Goal: Transaction & Acquisition: Book appointment/travel/reservation

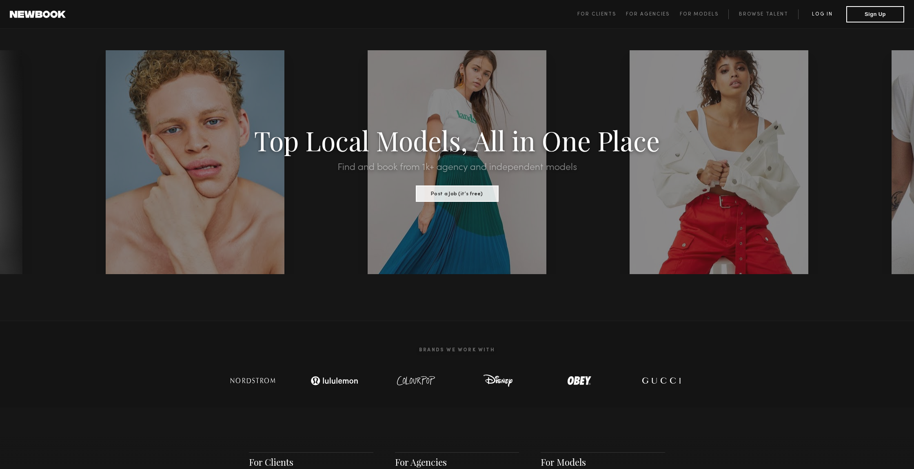
click at [820, 15] on link "Log in" at bounding box center [822, 14] width 48 height 10
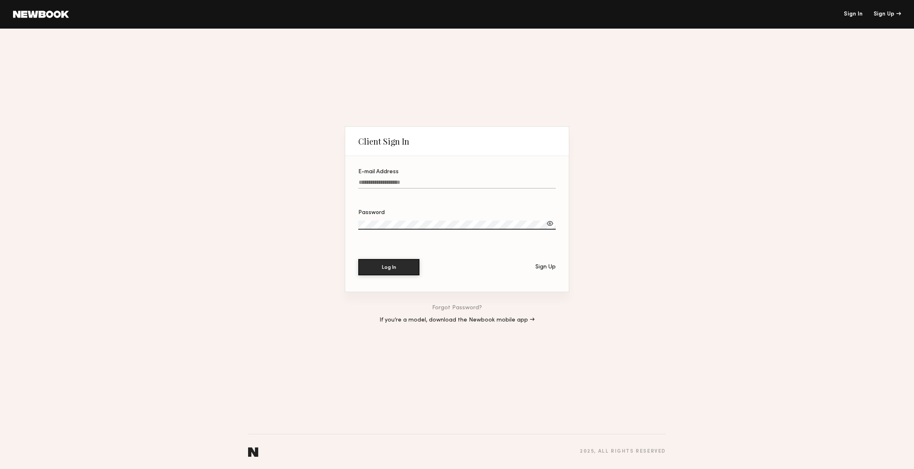
click at [360, 182] on input "E-mail Address" at bounding box center [457, 183] width 198 height 9
type input "**********"
click at [399, 267] on button "Log In" at bounding box center [388, 266] width 61 height 16
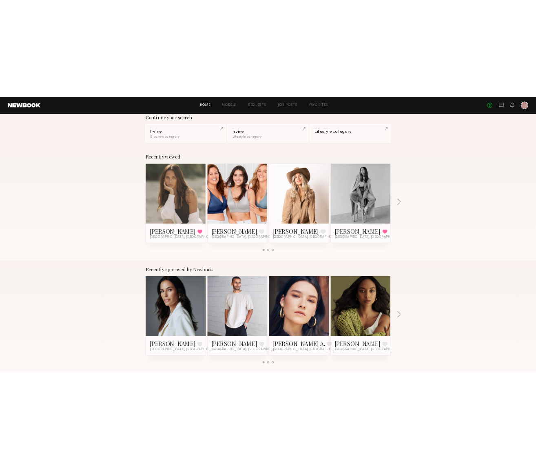
scroll to position [71, 0]
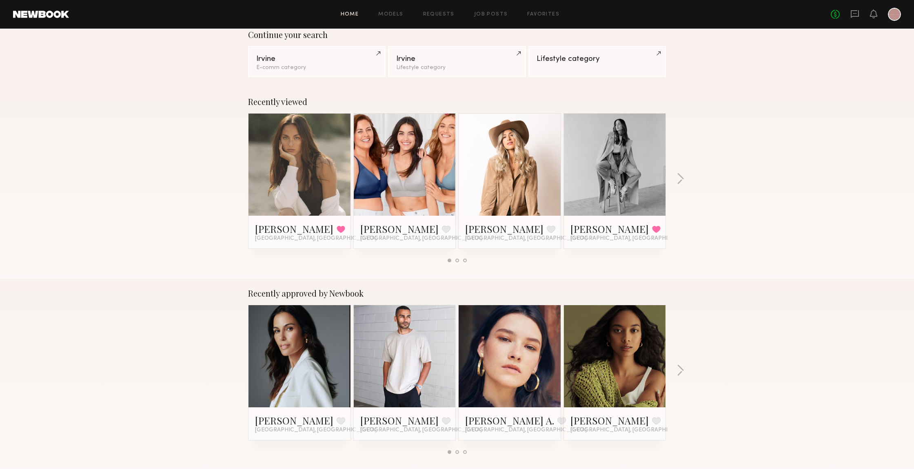
click at [288, 177] on link at bounding box center [300, 164] width 50 height 102
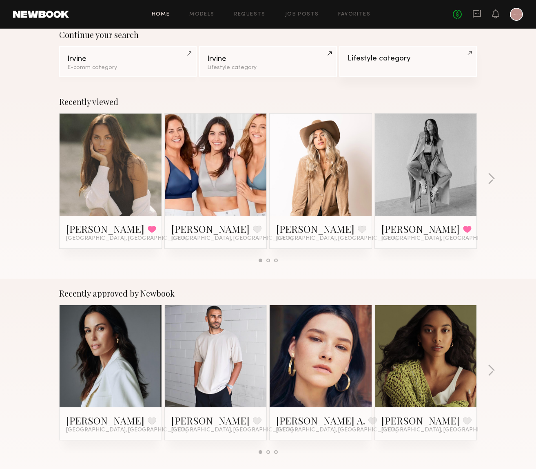
scroll to position [0, 0]
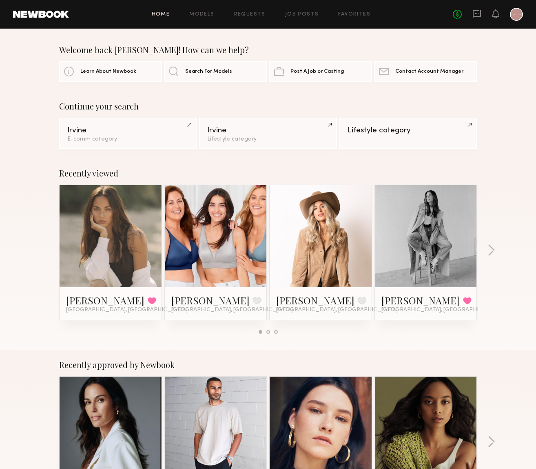
click at [299, 235] on link at bounding box center [321, 236] width 50 height 102
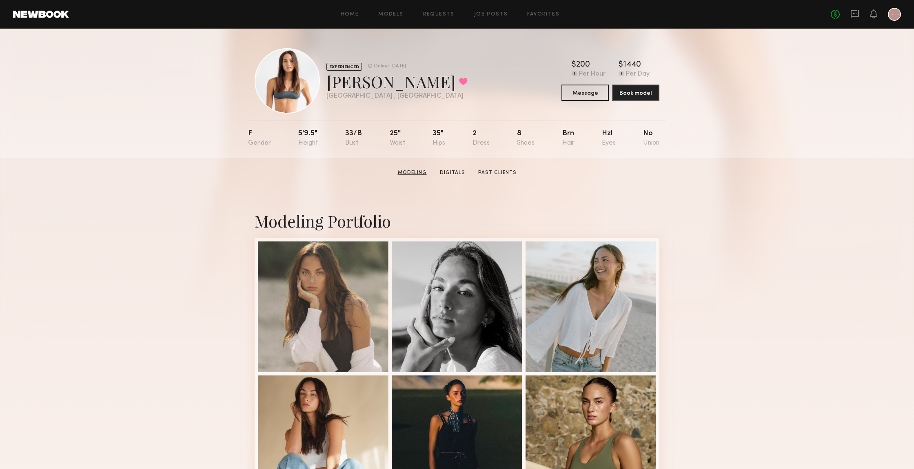
click at [412, 172] on link "Modeling" at bounding box center [413, 172] width 36 height 7
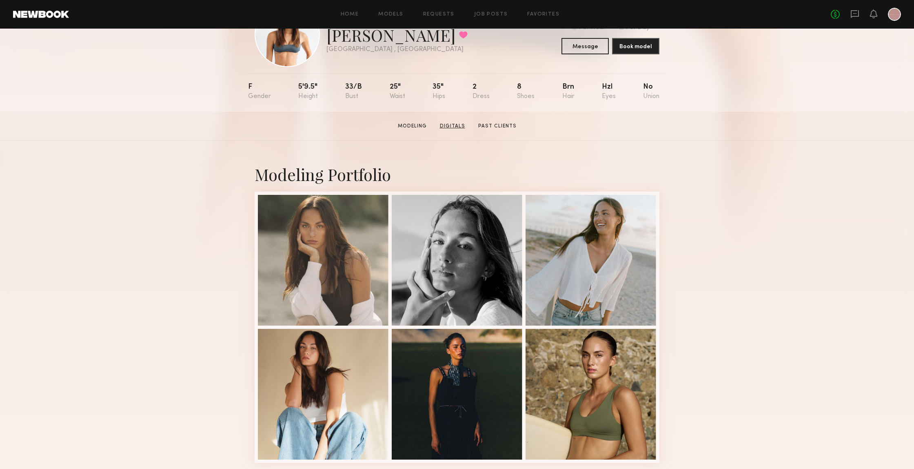
click at [446, 128] on link "Digitals" at bounding box center [453, 125] width 32 height 7
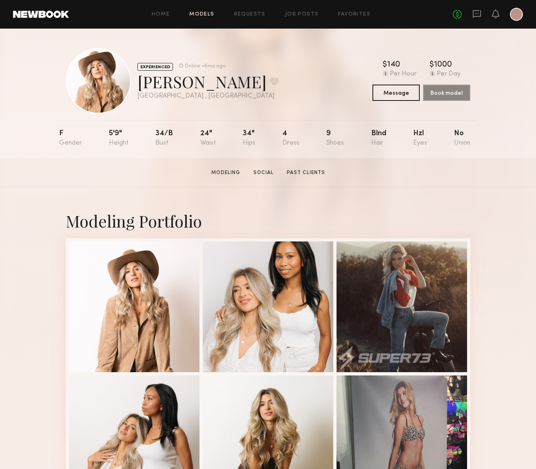
click at [204, 13] on link "Models" at bounding box center [201, 14] width 25 height 5
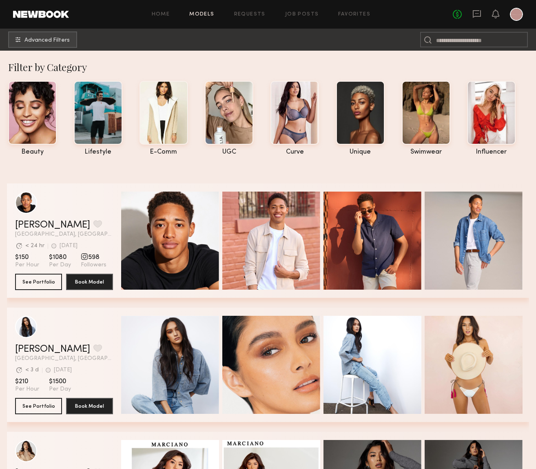
click at [200, 16] on link "Models" at bounding box center [201, 14] width 25 height 5
click at [175, 132] on div at bounding box center [164, 112] width 49 height 64
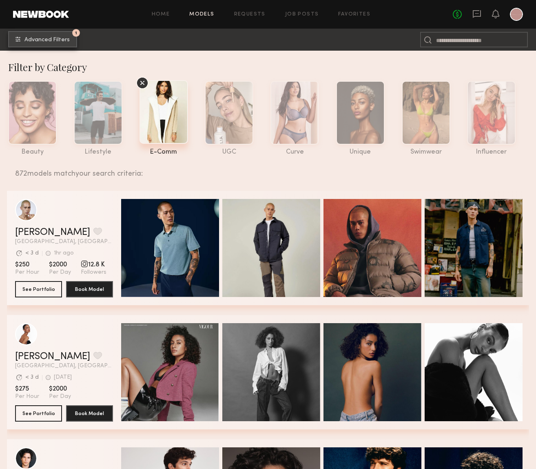
click at [28, 35] on button "1 Advanced Filters" at bounding box center [42, 39] width 69 height 16
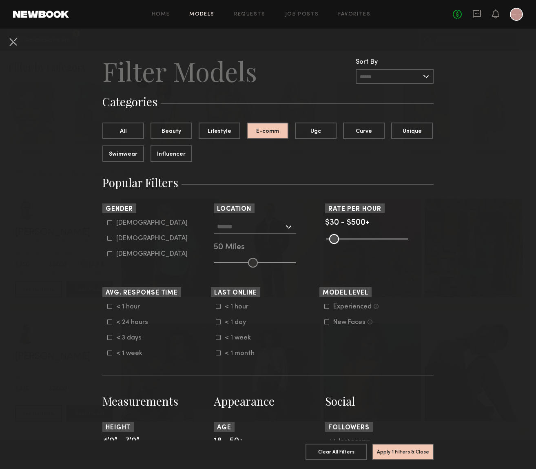
click at [110, 239] on icon at bounding box center [109, 237] width 5 height 5
type input "**"
drag, startPoint x: 251, startPoint y: 228, endPoint x: 256, endPoint y: 228, distance: 4.9
click at [251, 228] on input "text" at bounding box center [250, 226] width 67 height 14
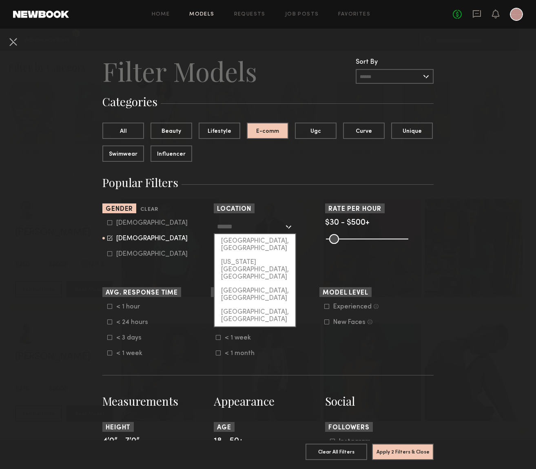
type input "*"
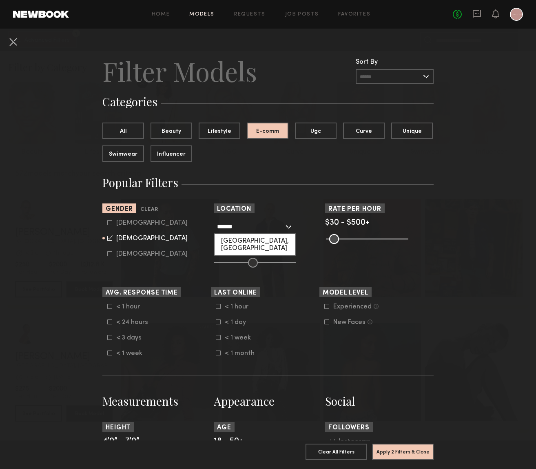
click at [258, 242] on div "Irvine, CA" at bounding box center [255, 244] width 81 height 21
type input "**********"
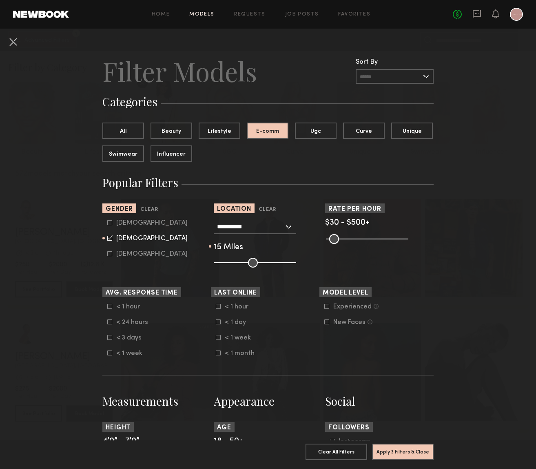
type input "**"
drag, startPoint x: 251, startPoint y: 261, endPoint x: 227, endPoint y: 263, distance: 24.2
click at [227, 263] on input "range" at bounding box center [255, 263] width 82 height 10
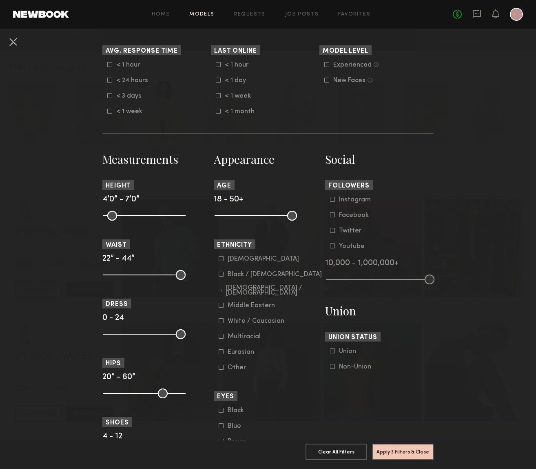
scroll to position [243, 0]
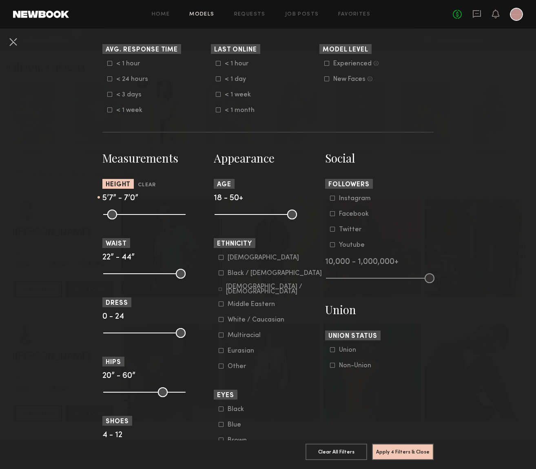
type input "**"
drag, startPoint x: 111, startPoint y: 222, endPoint x: 147, endPoint y: 222, distance: 35.9
click at [147, 219] on input "range" at bounding box center [144, 214] width 82 height 10
drag, startPoint x: 181, startPoint y: 222, endPoint x: 154, endPoint y: 224, distance: 27.4
click at [154, 219] on input "range" at bounding box center [144, 214] width 82 height 10
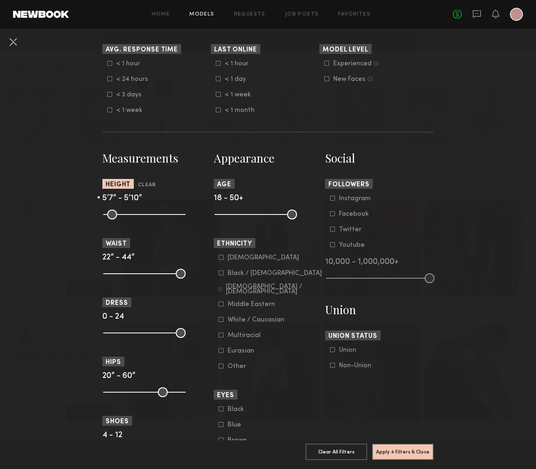
type input "**"
click at [152, 219] on input "range" at bounding box center [144, 214] width 82 height 10
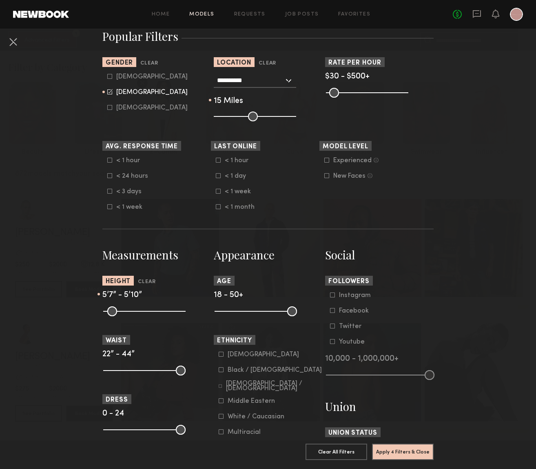
scroll to position [323, 0]
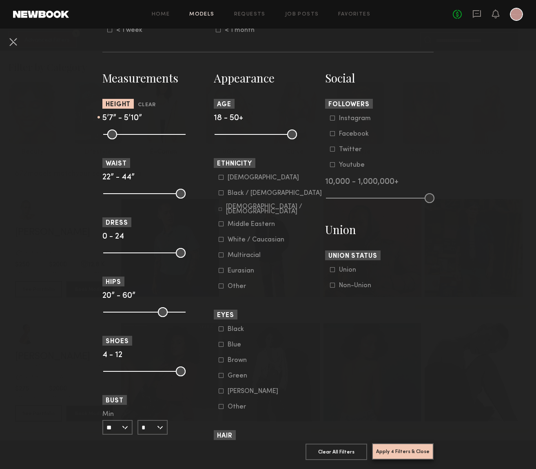
click at [389, 453] on button "Apply 4 Filters & Close" at bounding box center [403, 451] width 62 height 16
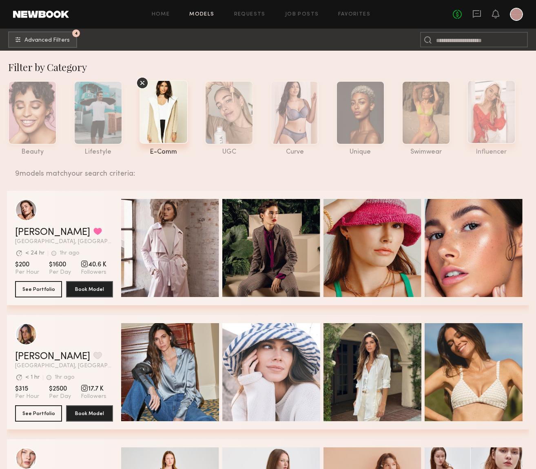
click at [497, 118] on div at bounding box center [491, 112] width 49 height 64
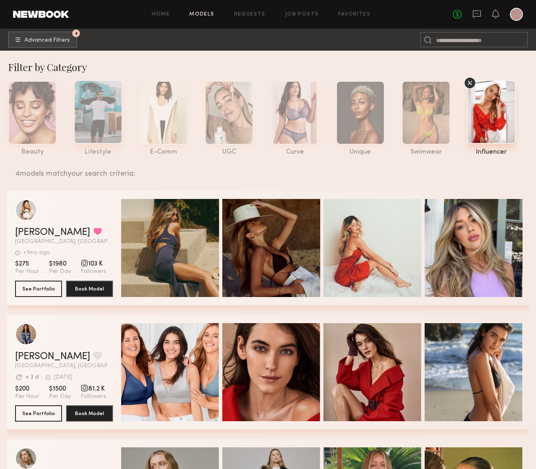
click at [93, 129] on div at bounding box center [98, 112] width 49 height 64
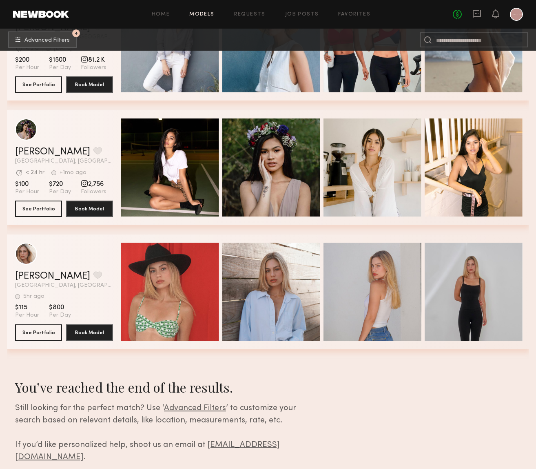
scroll to position [1324, 0]
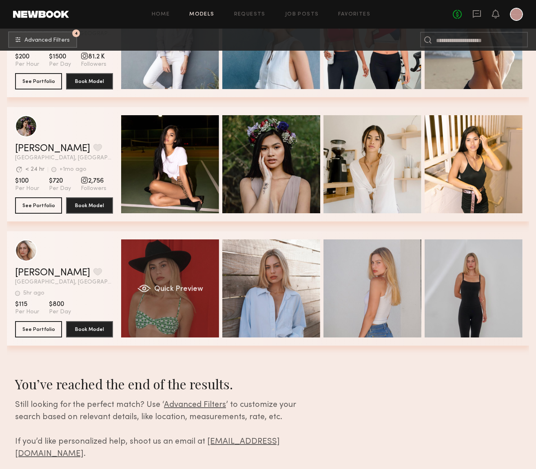
click at [165, 298] on div "Quick Preview" at bounding box center [170, 288] width 98 height 98
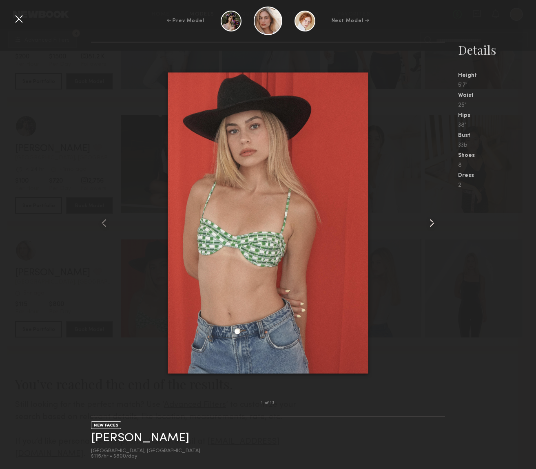
click at [434, 226] on common-icon at bounding box center [432, 222] width 13 height 13
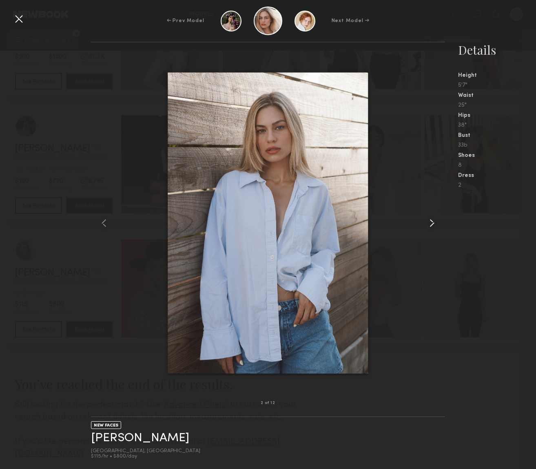
click at [434, 226] on common-icon at bounding box center [432, 222] width 13 height 13
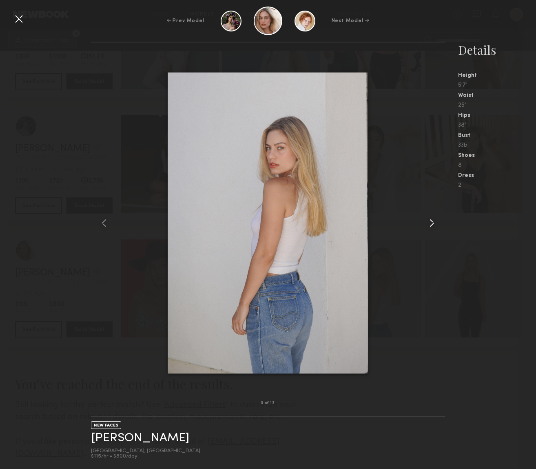
click at [434, 226] on common-icon at bounding box center [432, 222] width 13 height 13
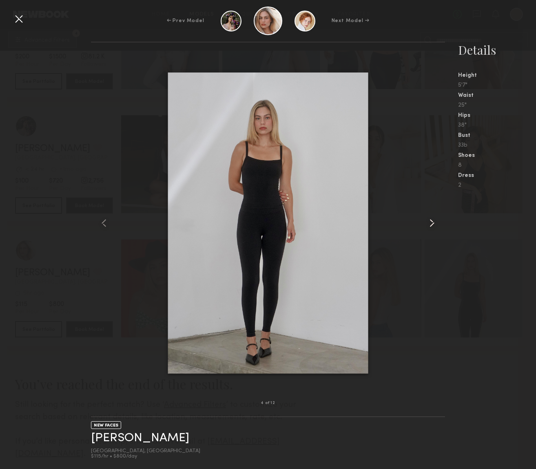
click at [434, 226] on common-icon at bounding box center [432, 222] width 13 height 13
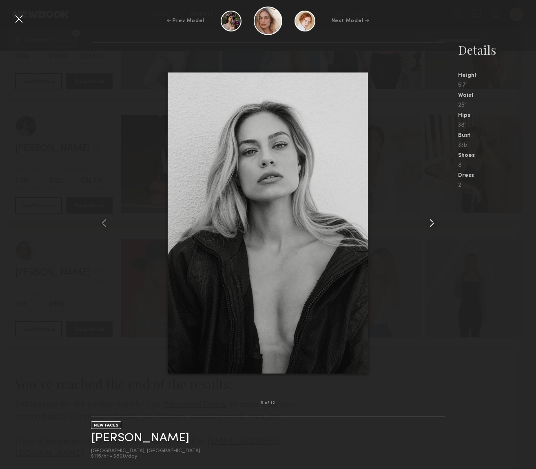
click at [434, 226] on common-icon at bounding box center [432, 222] width 13 height 13
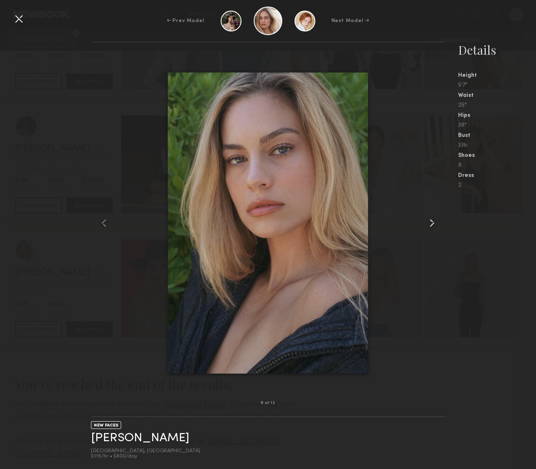
click at [434, 226] on common-icon at bounding box center [432, 222] width 13 height 13
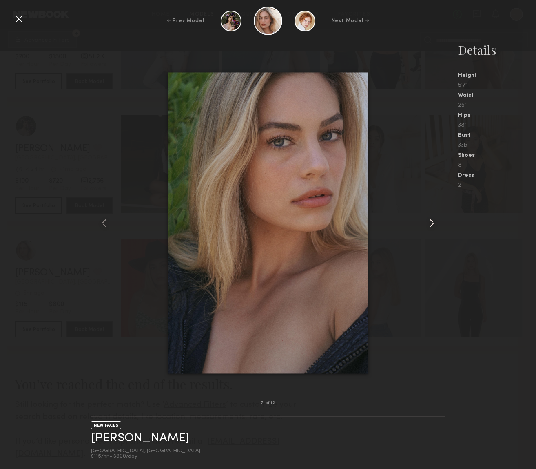
click at [434, 226] on common-icon at bounding box center [432, 222] width 13 height 13
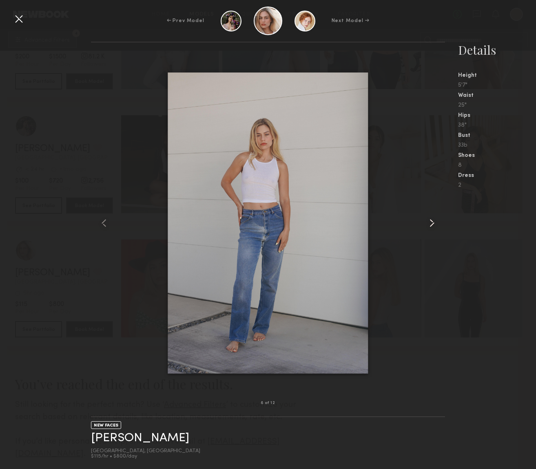
click at [434, 226] on common-icon at bounding box center [432, 222] width 13 height 13
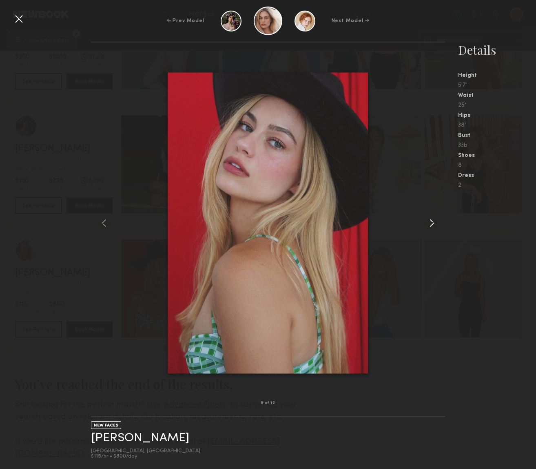
click at [434, 226] on common-icon at bounding box center [432, 222] width 13 height 13
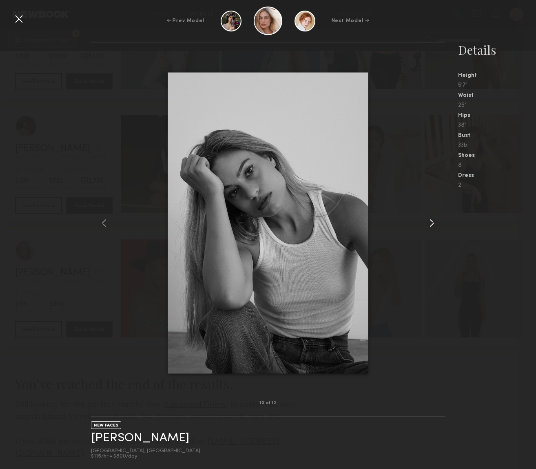
click at [434, 226] on common-icon at bounding box center [432, 222] width 13 height 13
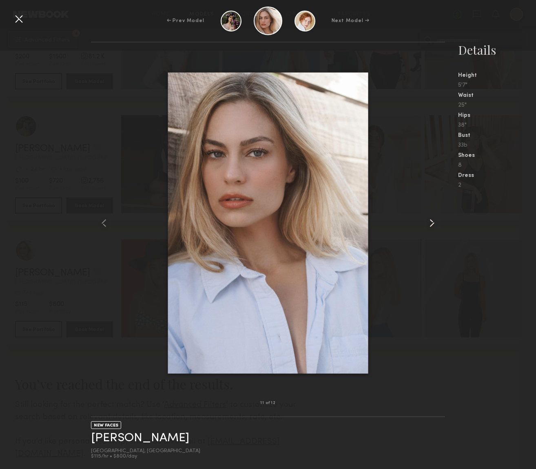
click at [434, 226] on common-icon at bounding box center [432, 222] width 13 height 13
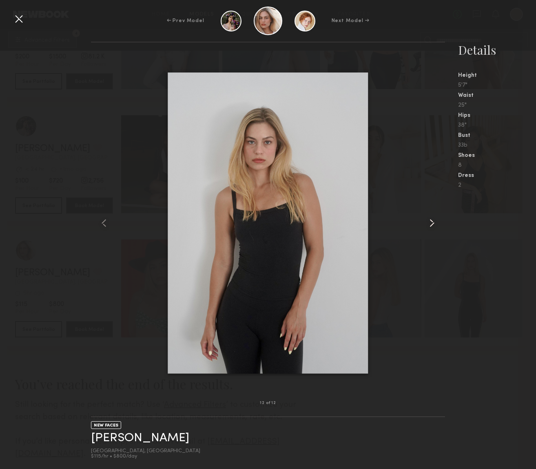
click at [434, 226] on common-icon at bounding box center [432, 222] width 13 height 13
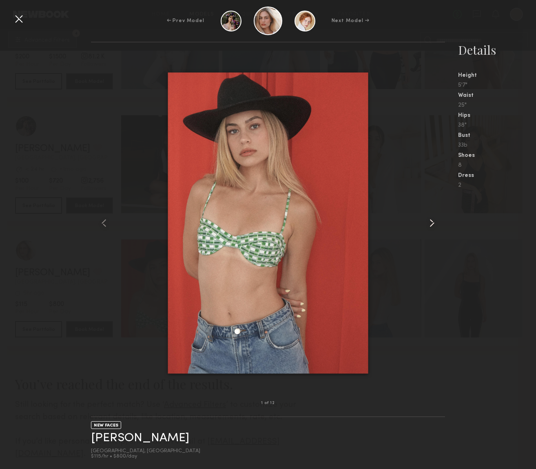
click at [434, 226] on common-icon at bounding box center [432, 222] width 13 height 13
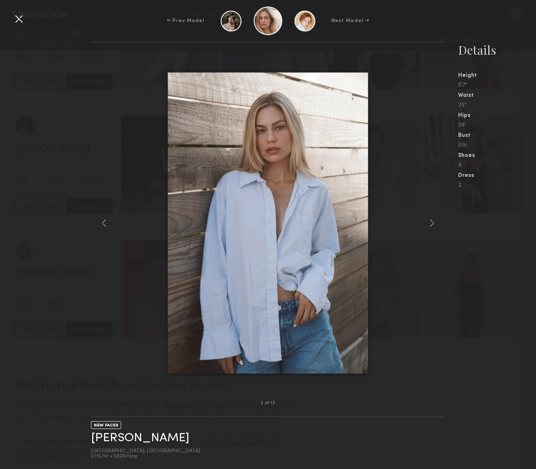
click at [19, 20] on div at bounding box center [18, 18] width 13 height 13
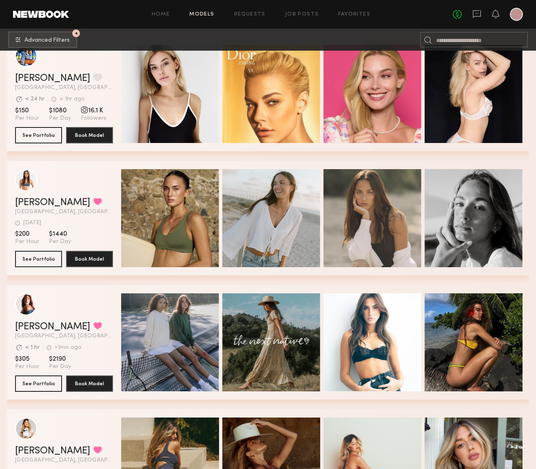
scroll to position [776, 0]
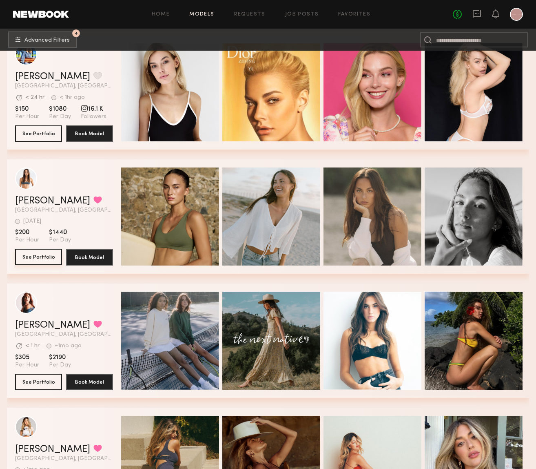
click at [41, 255] on button "See Portfolio" at bounding box center [38, 257] width 47 height 16
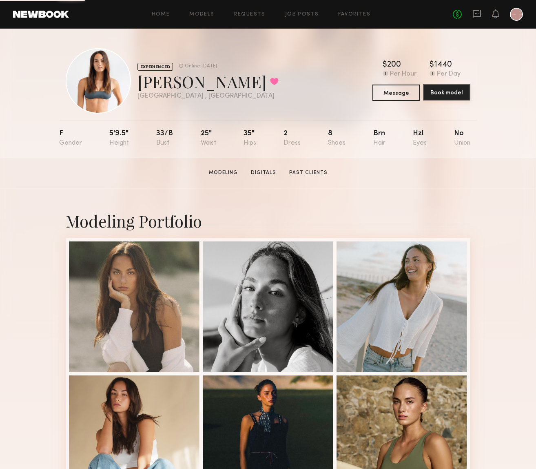
click at [432, 94] on button "Book model" at bounding box center [446, 92] width 47 height 16
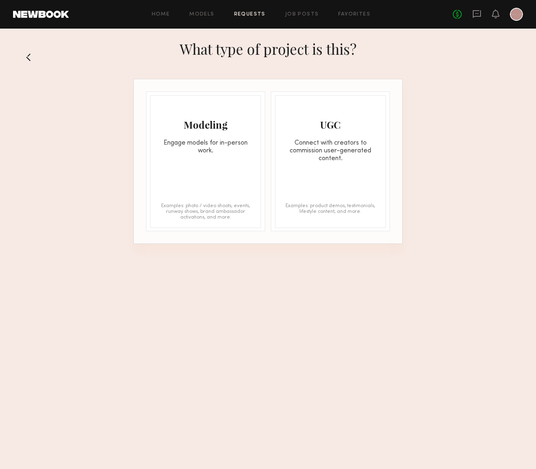
click at [188, 179] on div "Modeling Engage models for in-person work. Examples: photo / video shoots, even…" at bounding box center [205, 161] width 111 height 133
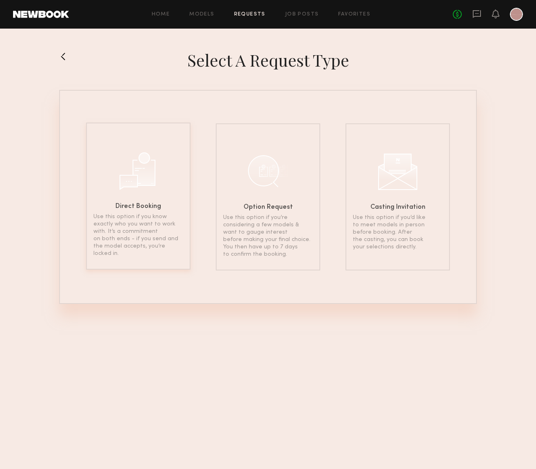
click at [104, 193] on div "Direct Booking Use this option if you know exactly who you want to work with. I…" at bounding box center [138, 195] width 104 height 147
